Goal: Obtain resource: Obtain resource

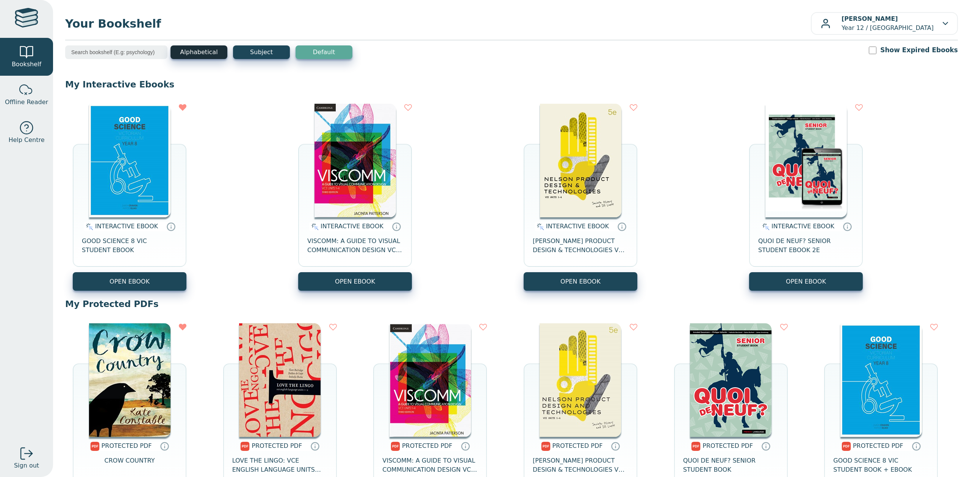
click at [196, 52] on button "Alphabetical" at bounding box center [198, 52] width 57 height 14
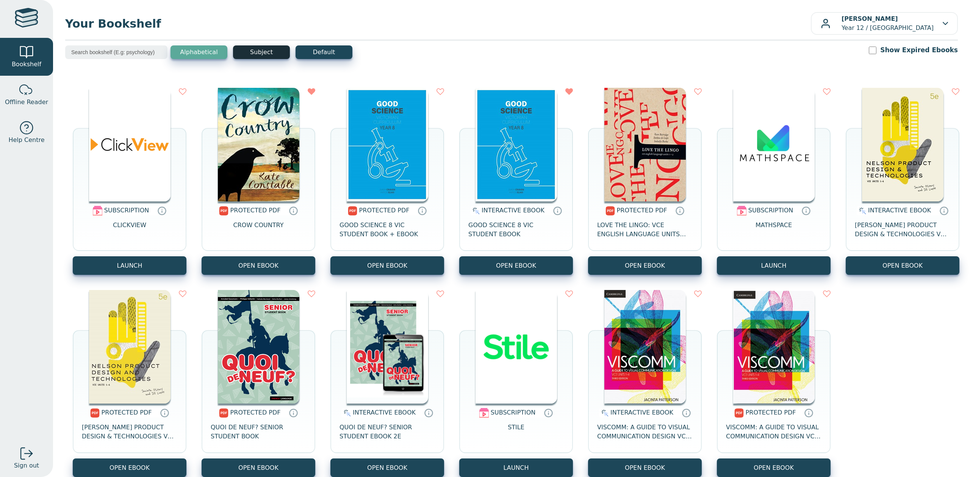
click at [255, 53] on button "Subject" at bounding box center [261, 52] width 57 height 14
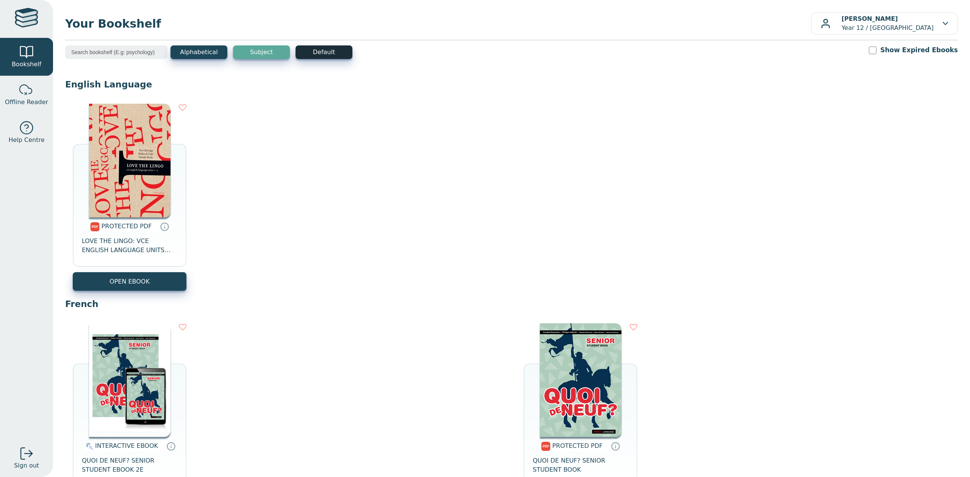
click at [325, 53] on button "Default" at bounding box center [324, 52] width 57 height 14
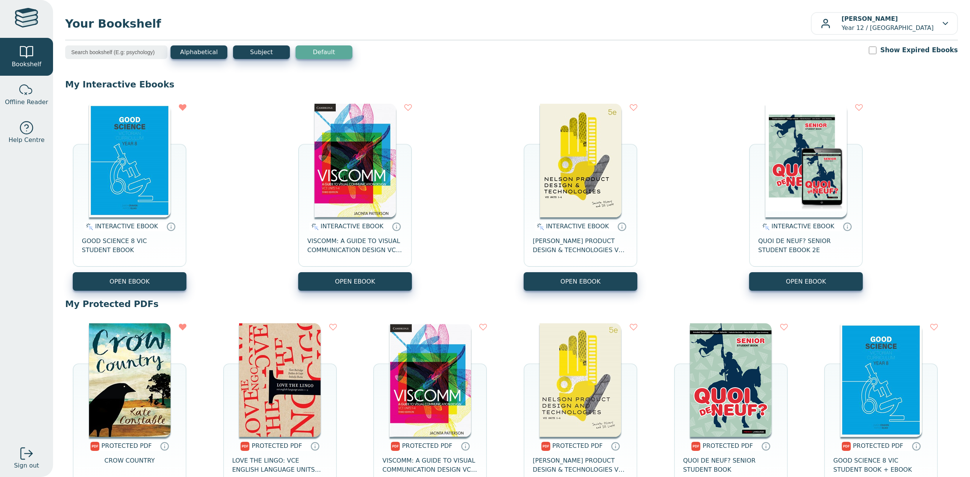
click at [406, 106] on icon at bounding box center [408, 108] width 8 height 8
click at [630, 109] on icon at bounding box center [634, 108] width 8 height 8
click at [405, 108] on icon at bounding box center [408, 108] width 8 height 8
click at [630, 108] on icon at bounding box center [634, 108] width 8 height 8
click at [127, 285] on button "OPEN EBOOK" at bounding box center [130, 281] width 114 height 19
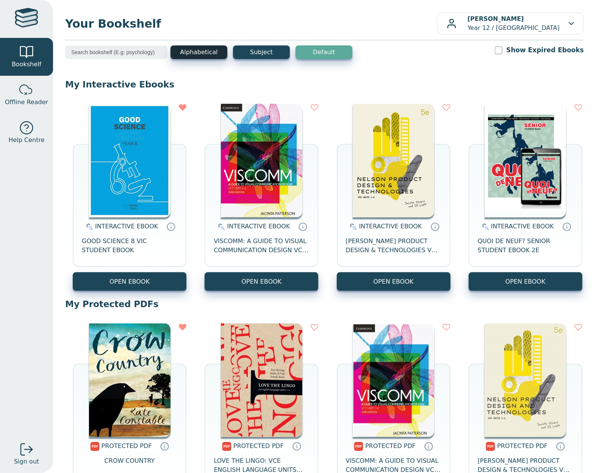
click at [187, 50] on button "Alphabetical" at bounding box center [198, 52] width 57 height 14
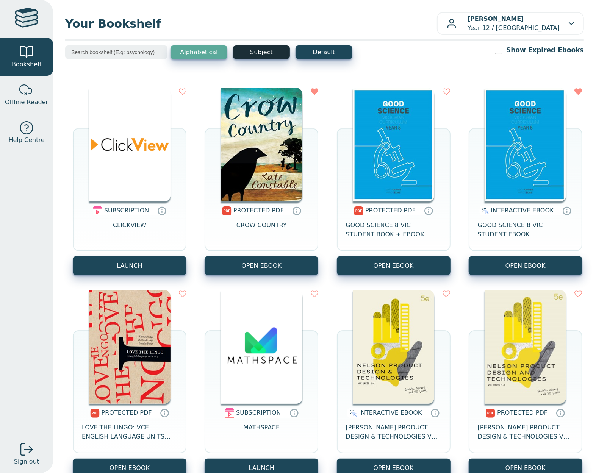
click at [261, 48] on button "Subject" at bounding box center [261, 52] width 57 height 14
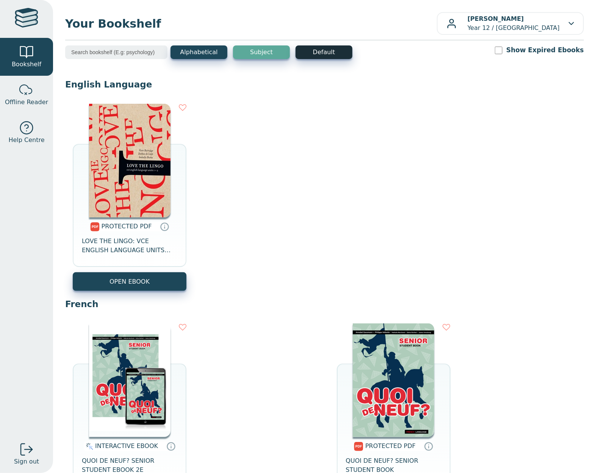
click at [329, 52] on button "Default" at bounding box center [324, 52] width 57 height 14
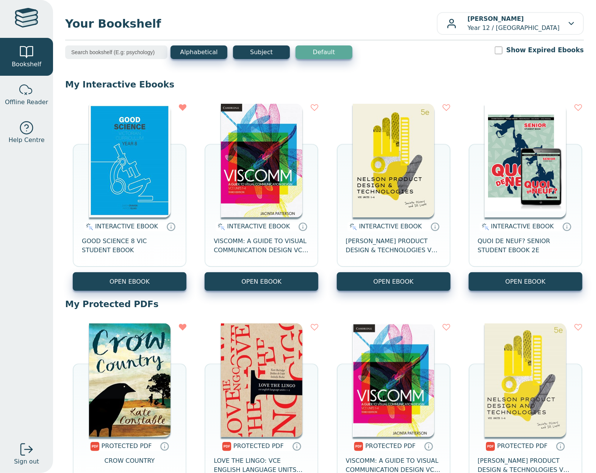
click at [312, 109] on icon at bounding box center [315, 108] width 8 height 8
click at [443, 108] on icon at bounding box center [447, 108] width 8 height 8
click at [314, 108] on icon at bounding box center [315, 108] width 8 height 8
click at [141, 275] on button "OPEN EBOOK" at bounding box center [130, 281] width 114 height 19
